Goal: Navigation & Orientation: Find specific page/section

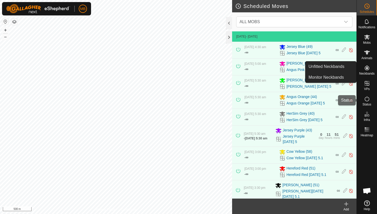
click at [366, 99] on icon at bounding box center [367, 98] width 6 height 6
